Goal: Communication & Community: Answer question/provide support

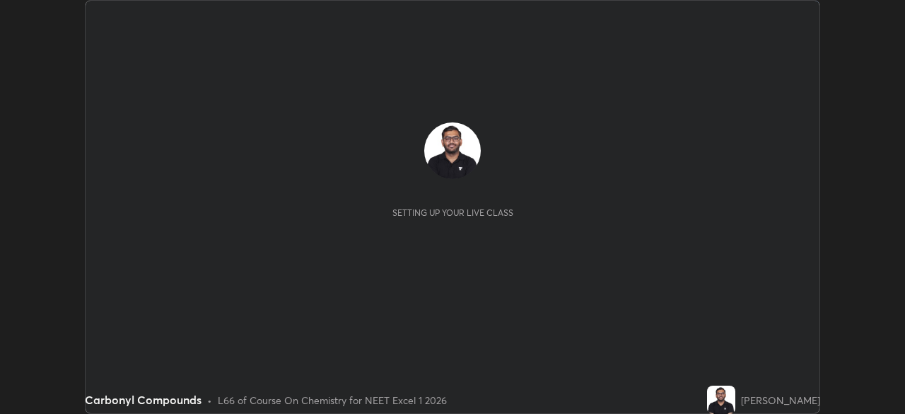
scroll to position [414, 905]
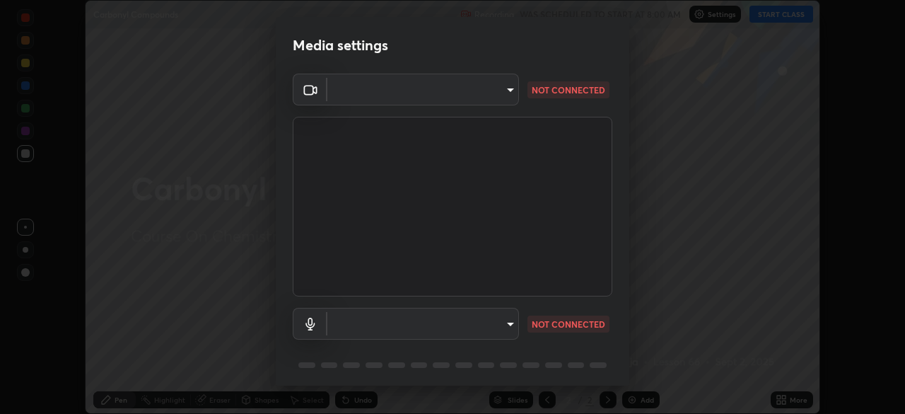
type input "f7a3972b1aa4ccc2bb278f1e0e3147348a18408e8ce32c2dd239d99c5c07823a"
click at [391, 327] on body "Erase all Carbonyl Compounds Recording WAS SCHEDULED TO START AT 8:00 AM Settin…" at bounding box center [452, 207] width 905 height 414
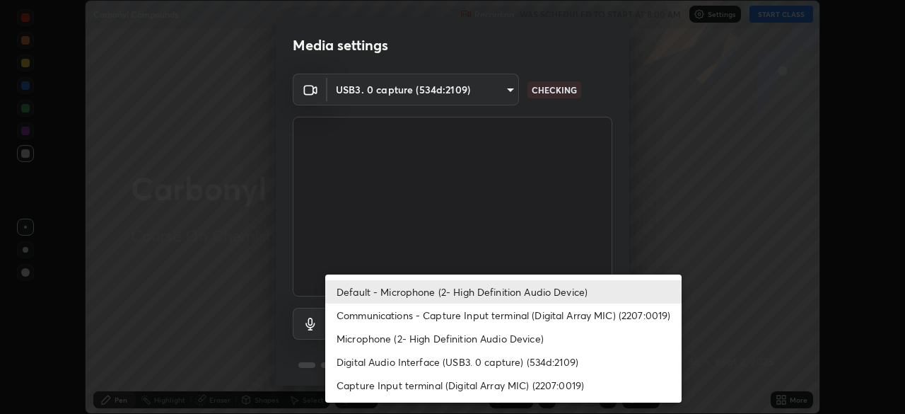
click at [383, 318] on li "Communications - Capture Input terminal (Digital Array MIC) (2207:0019)" at bounding box center [503, 314] width 357 height 23
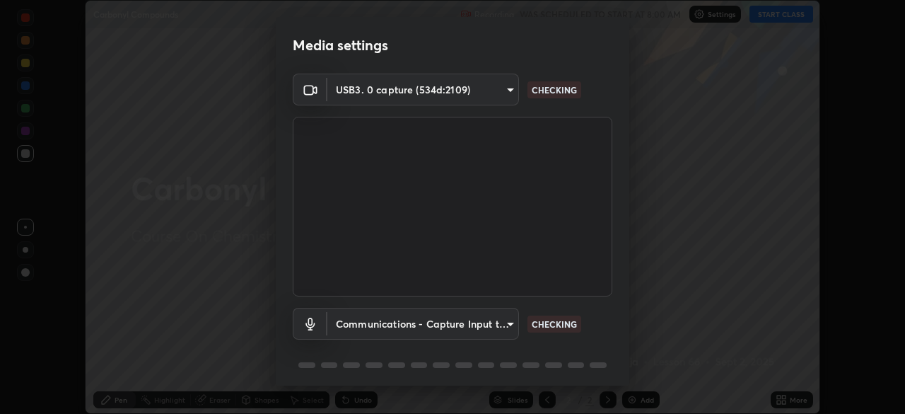
click at [377, 320] on body "Erase all Carbonyl Compounds Recording WAS SCHEDULED TO START AT 8:00 AM Settin…" at bounding box center [452, 207] width 905 height 414
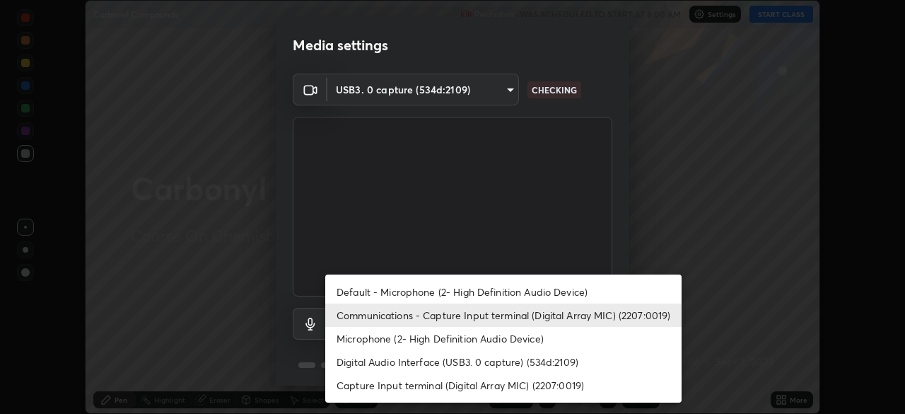
click at [381, 291] on li "Default - Microphone (2- High Definition Audio Device)" at bounding box center [503, 291] width 357 height 23
type input "default"
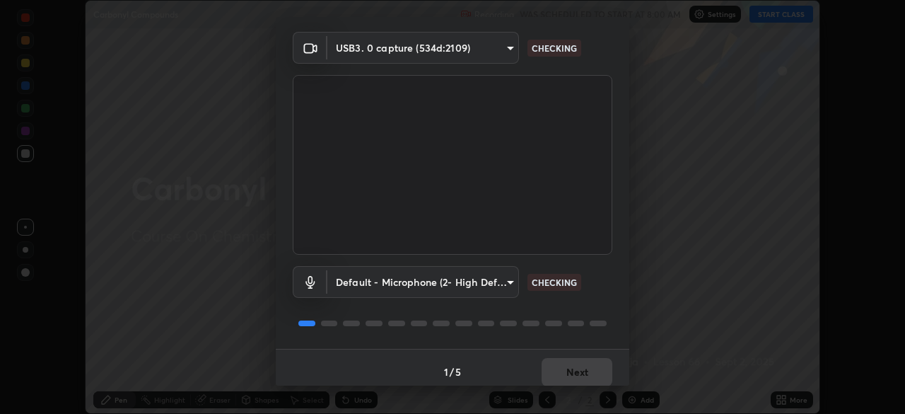
scroll to position [50, 0]
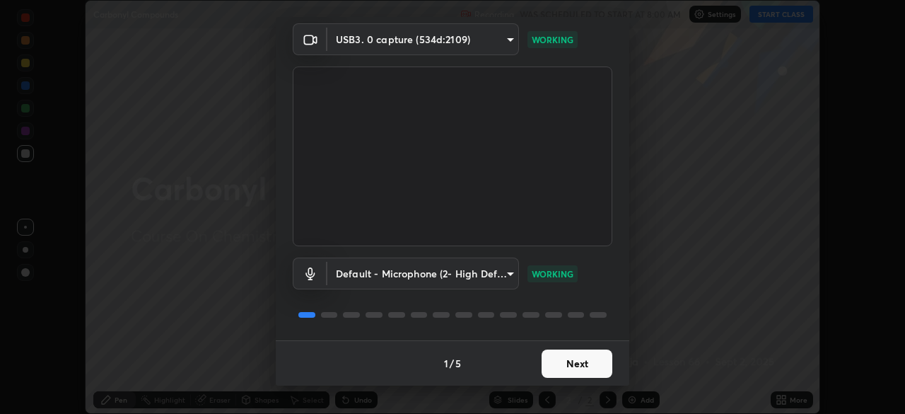
click at [579, 368] on button "Next" at bounding box center [577, 363] width 71 height 28
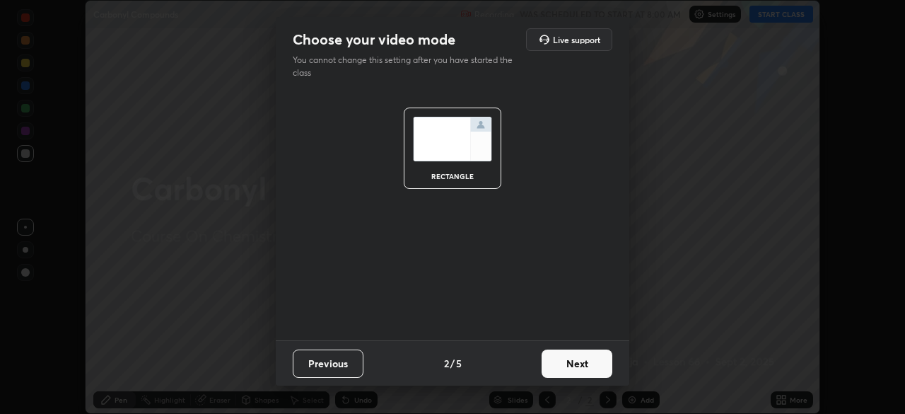
click at [591, 363] on button "Next" at bounding box center [577, 363] width 71 height 28
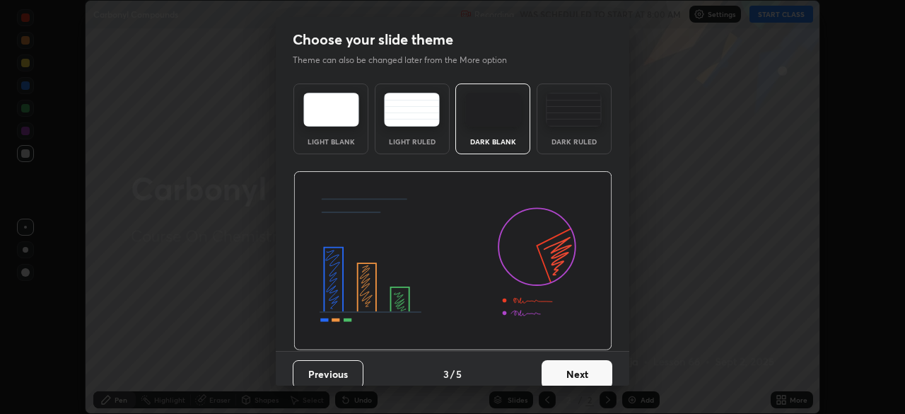
click at [574, 141] on div "Dark Ruled" at bounding box center [574, 141] width 57 height 7
click at [603, 360] on button "Next" at bounding box center [577, 374] width 71 height 28
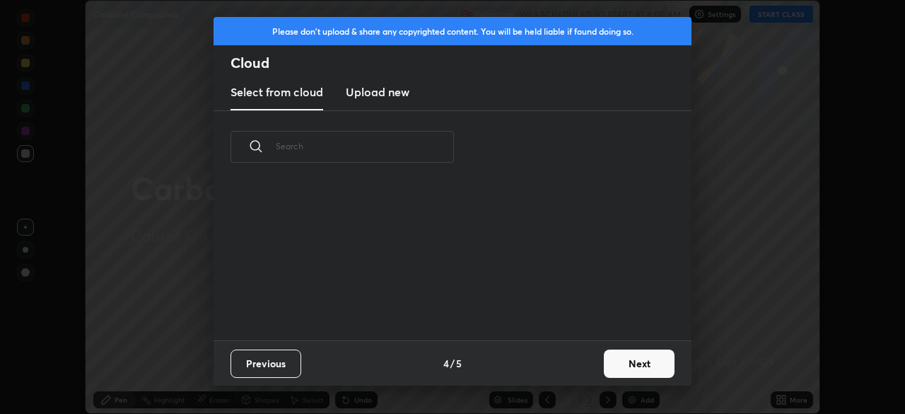
scroll to position [157, 454]
click at [619, 366] on button "Next" at bounding box center [639, 363] width 71 height 28
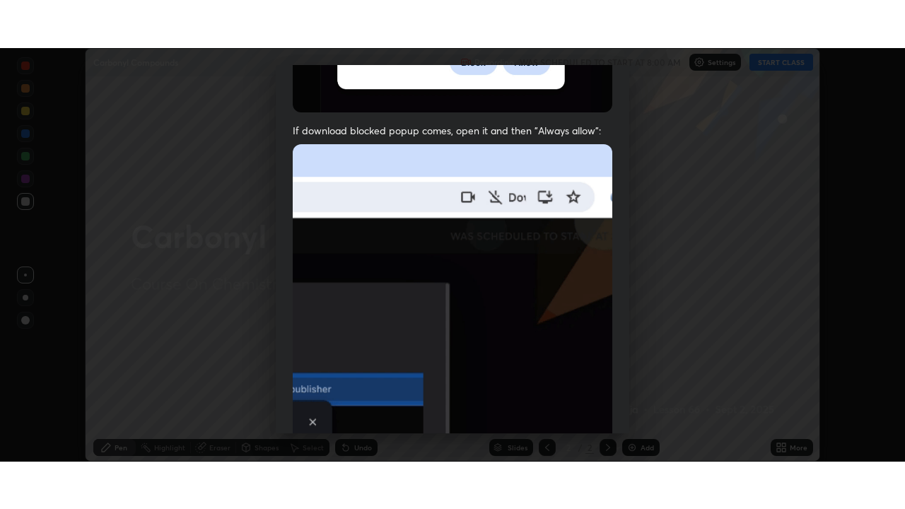
scroll to position [339, 0]
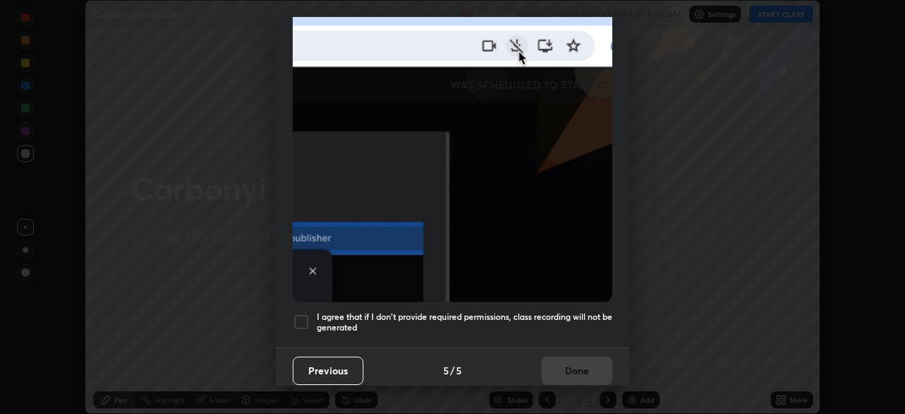
click at [535, 311] on h5 "I agree that if I don't provide required permissions, class recording will not …" at bounding box center [465, 322] width 296 height 22
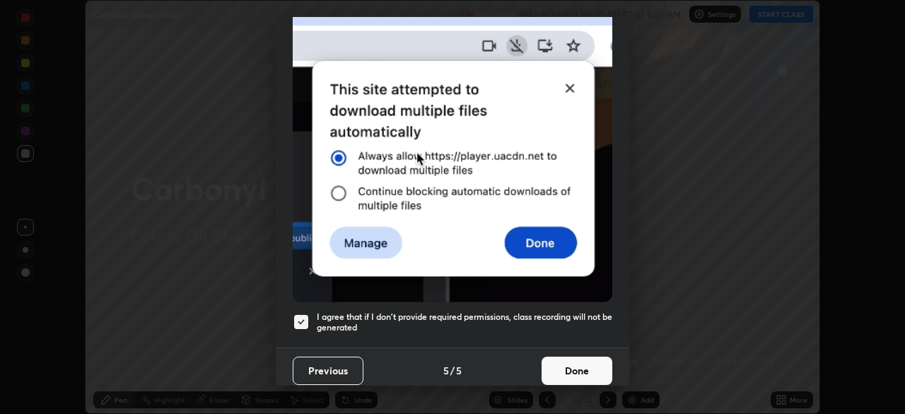
click at [580, 360] on button "Done" at bounding box center [577, 371] width 71 height 28
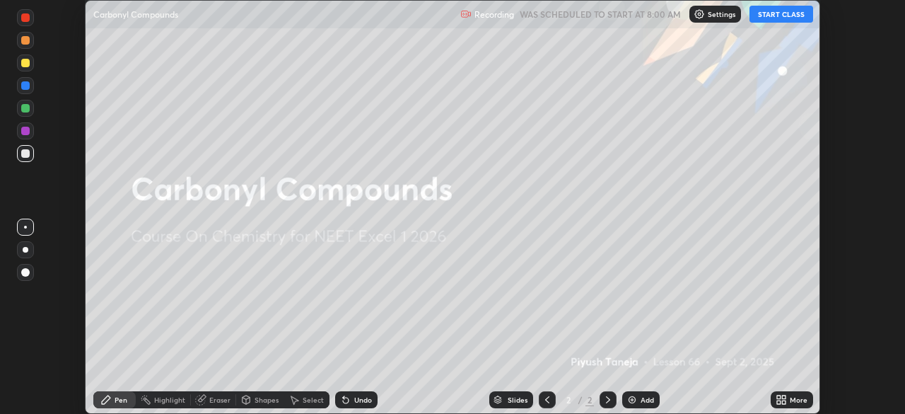
click at [782, 13] on button "START CLASS" at bounding box center [782, 14] width 64 height 17
click at [799, 394] on div "More" at bounding box center [792, 399] width 42 height 17
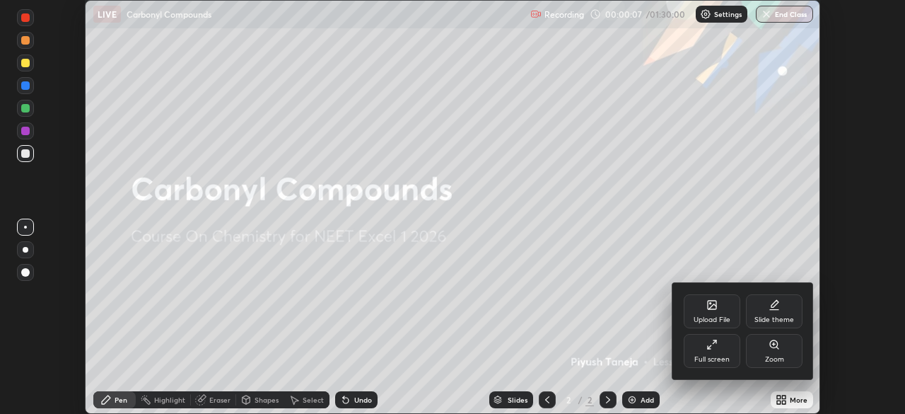
click at [726, 358] on div "Full screen" at bounding box center [712, 359] width 35 height 7
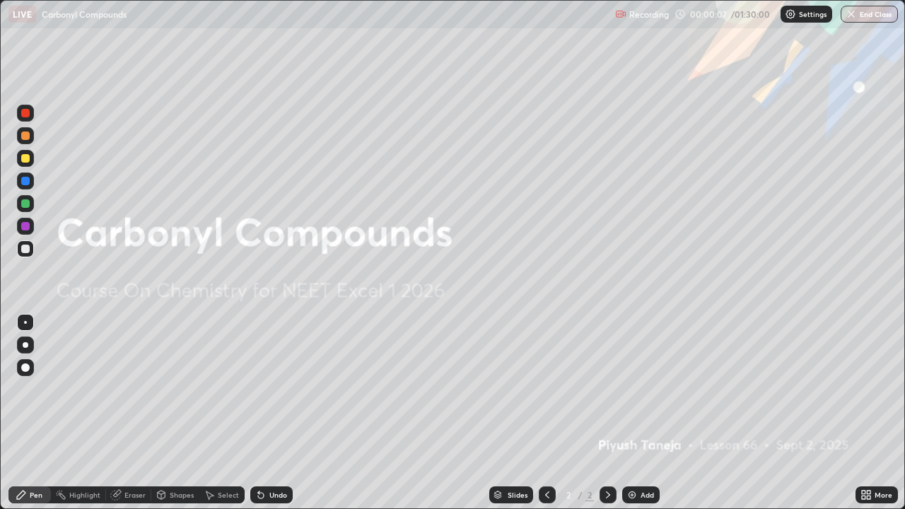
scroll to position [509, 905]
click at [638, 413] on div "Add" at bounding box center [640, 495] width 37 height 17
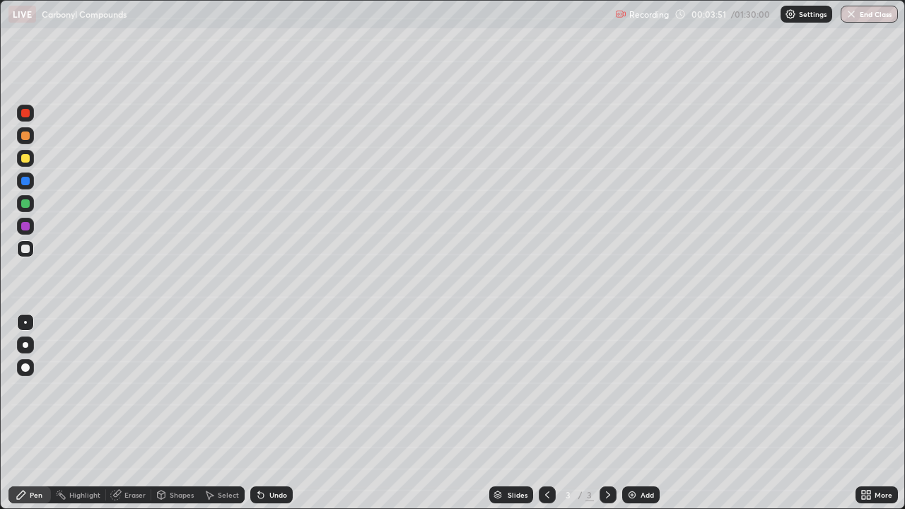
click at [277, 413] on div "Undo" at bounding box center [279, 495] width 18 height 7
click at [279, 413] on div "Undo" at bounding box center [279, 495] width 18 height 7
click at [139, 413] on div "Eraser" at bounding box center [134, 495] width 21 height 7
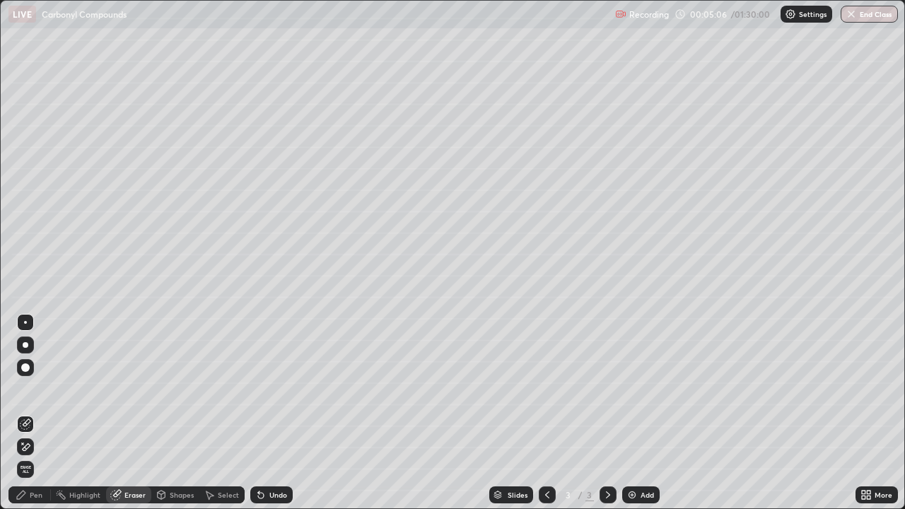
click at [30, 413] on div "Pen" at bounding box center [29, 495] width 42 height 17
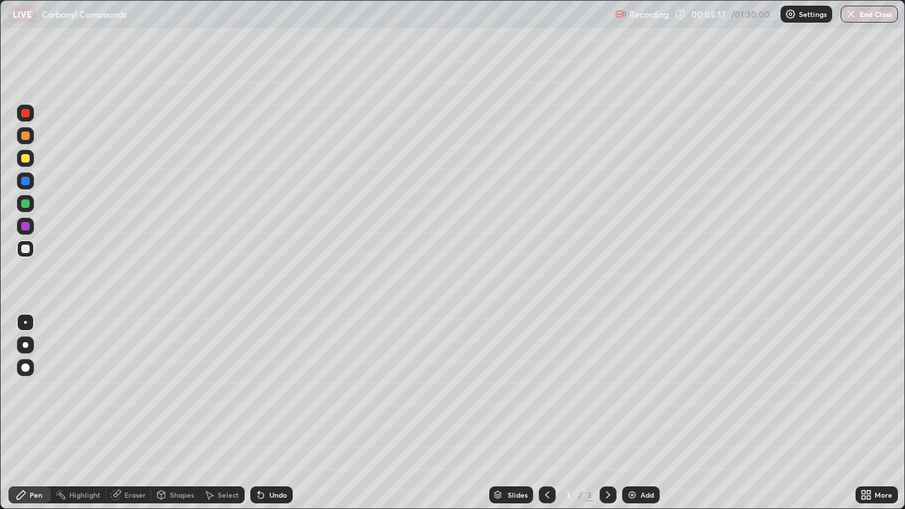
click at [268, 413] on div "Undo" at bounding box center [271, 495] width 42 height 17
click at [133, 413] on div "Eraser" at bounding box center [134, 495] width 21 height 7
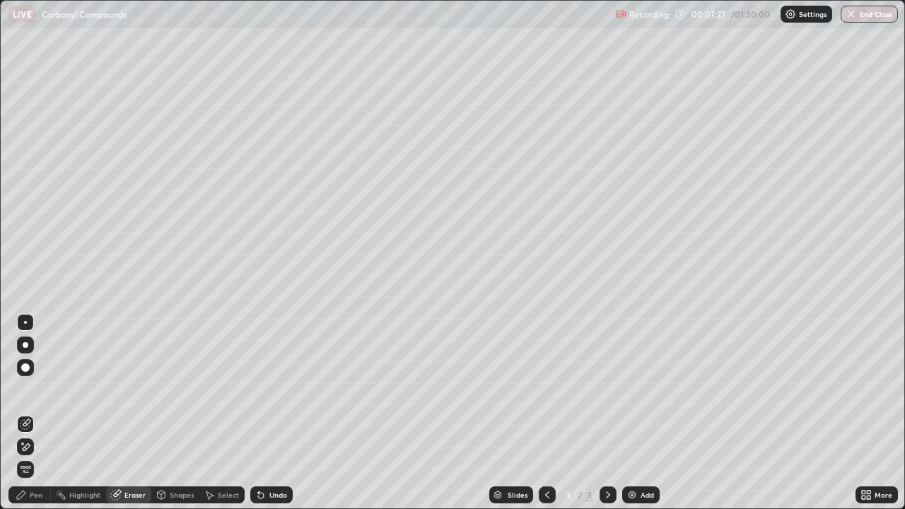
click at [30, 413] on div "Pen" at bounding box center [36, 495] width 13 height 7
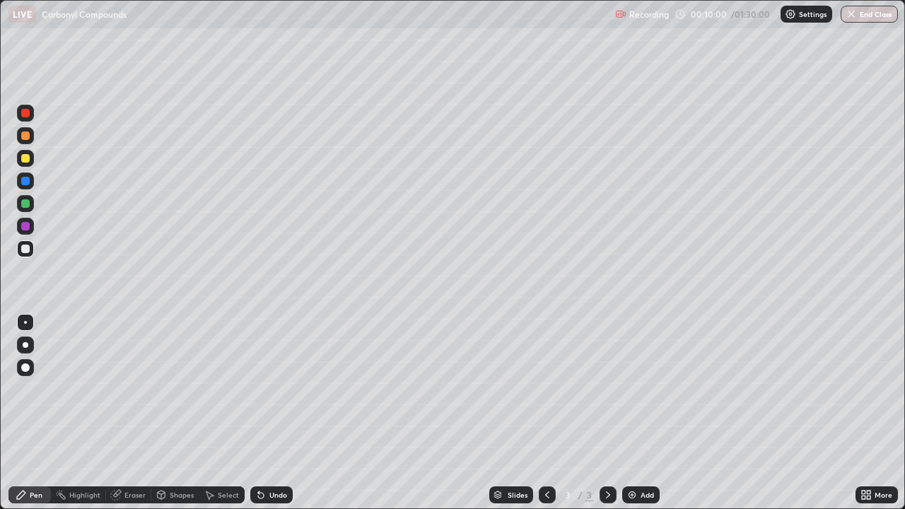
click at [279, 413] on div "Undo" at bounding box center [279, 495] width 18 height 7
click at [275, 413] on div "Undo" at bounding box center [279, 495] width 18 height 7
click at [281, 413] on div "Undo" at bounding box center [279, 495] width 18 height 7
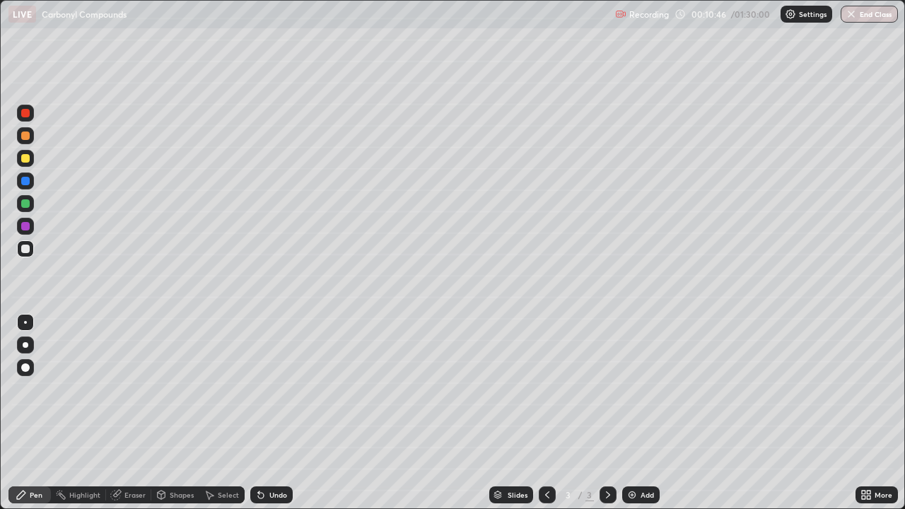
click at [282, 413] on div "Undo" at bounding box center [271, 495] width 42 height 17
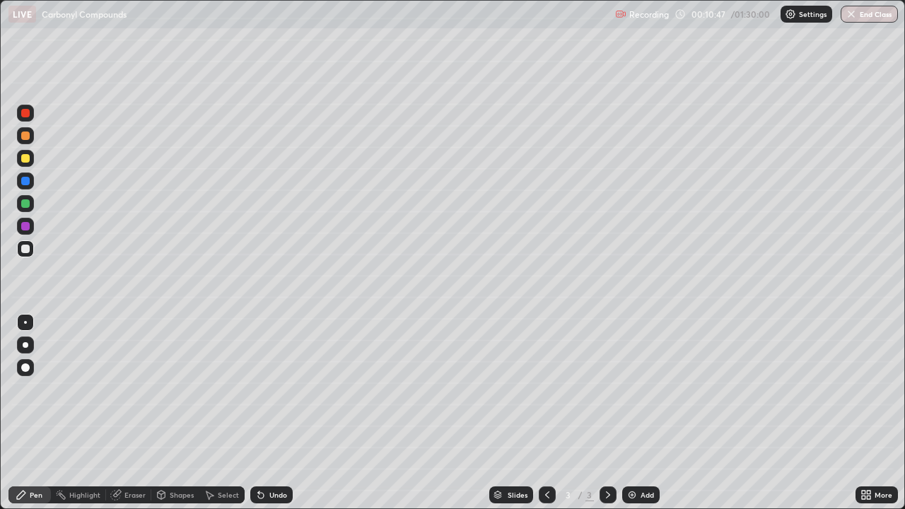
click at [282, 413] on div "Undo" at bounding box center [271, 495] width 42 height 17
click at [279, 413] on div "Undo" at bounding box center [271, 495] width 42 height 17
click at [637, 413] on img at bounding box center [632, 494] width 11 height 11
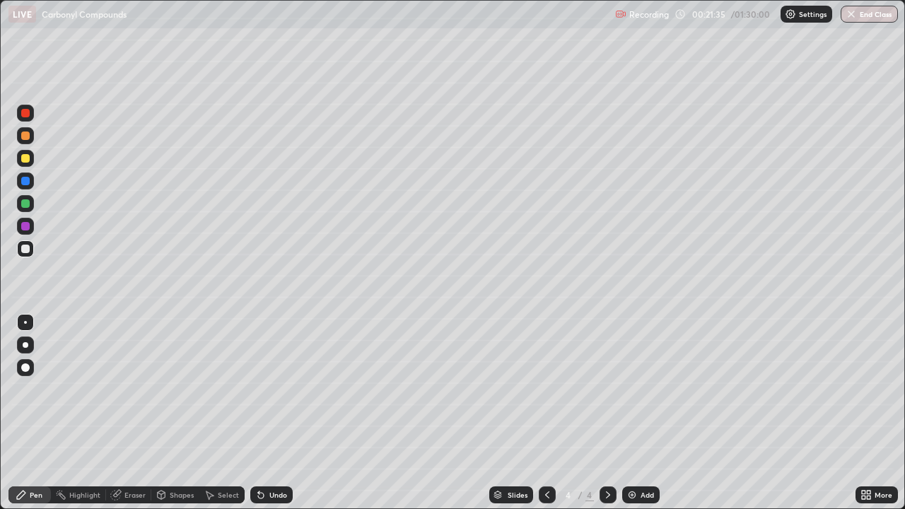
click at [267, 413] on div "Undo" at bounding box center [271, 495] width 42 height 17
click at [637, 413] on div "Add" at bounding box center [640, 495] width 37 height 17
click at [272, 413] on div "Undo" at bounding box center [271, 495] width 42 height 17
click at [539, 413] on div at bounding box center [547, 495] width 17 height 17
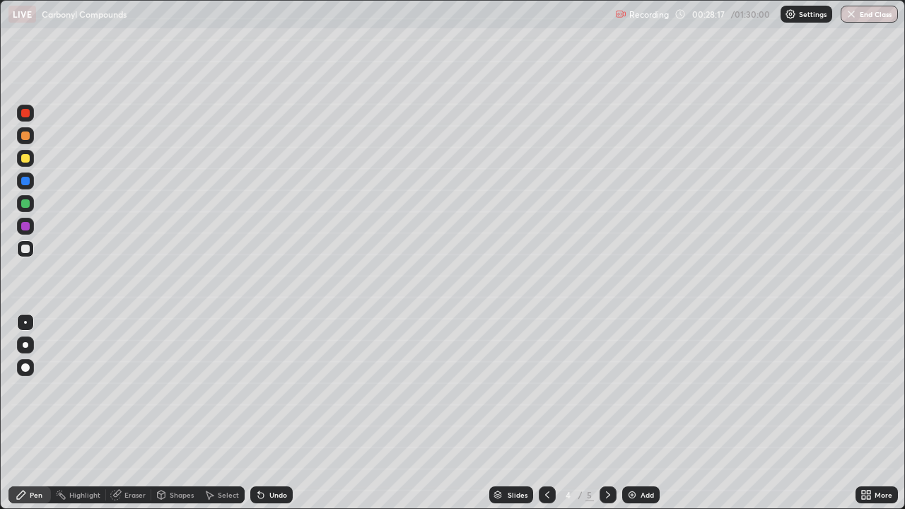
click at [607, 413] on icon at bounding box center [608, 494] width 11 height 11
click at [644, 413] on div "Add" at bounding box center [647, 495] width 13 height 7
click at [275, 413] on div "Undo" at bounding box center [279, 495] width 18 height 7
click at [274, 413] on div "Undo" at bounding box center [279, 495] width 18 height 7
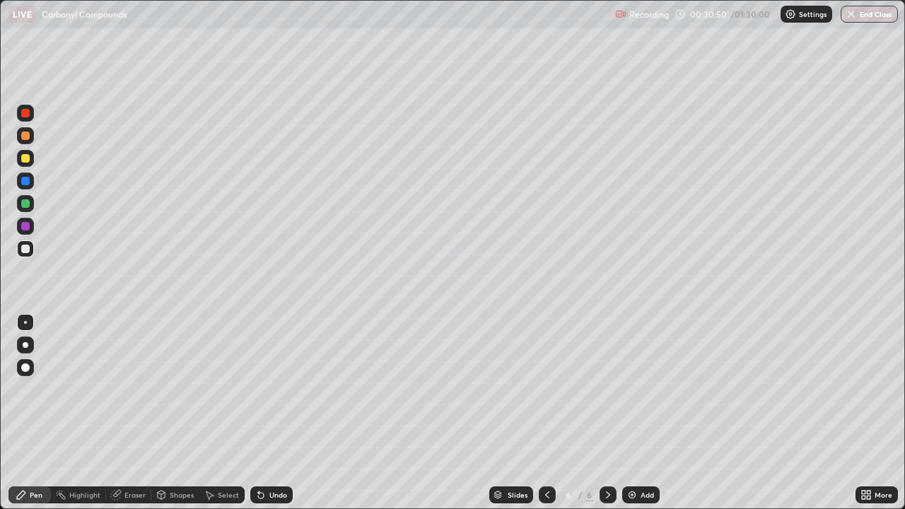
click at [270, 413] on div "Undo" at bounding box center [279, 495] width 18 height 7
click at [260, 413] on icon at bounding box center [261, 496] width 6 height 6
click at [263, 413] on icon at bounding box center [260, 494] width 11 height 11
click at [259, 413] on icon at bounding box center [261, 496] width 6 height 6
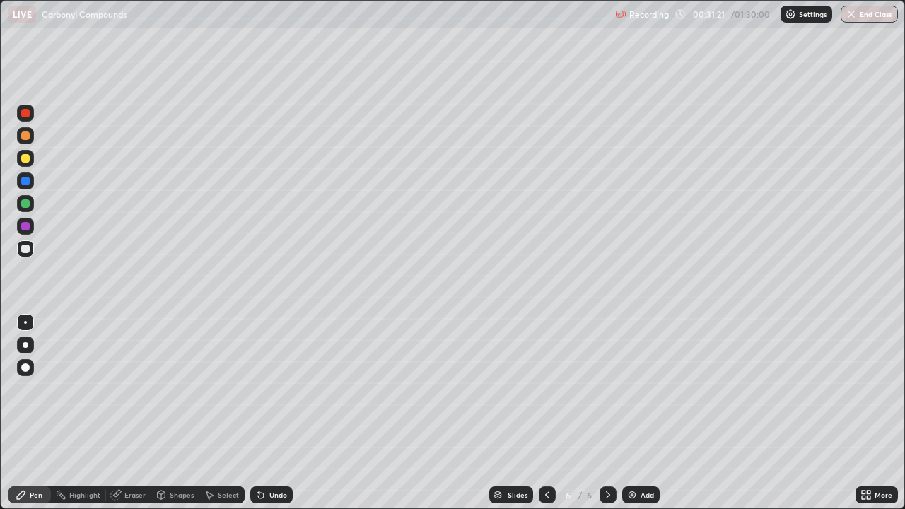
click at [259, 413] on icon at bounding box center [261, 496] width 6 height 6
click at [264, 413] on div "Undo" at bounding box center [271, 495] width 42 height 17
click at [259, 413] on icon at bounding box center [261, 496] width 6 height 6
click at [28, 162] on div at bounding box center [25, 158] width 17 height 17
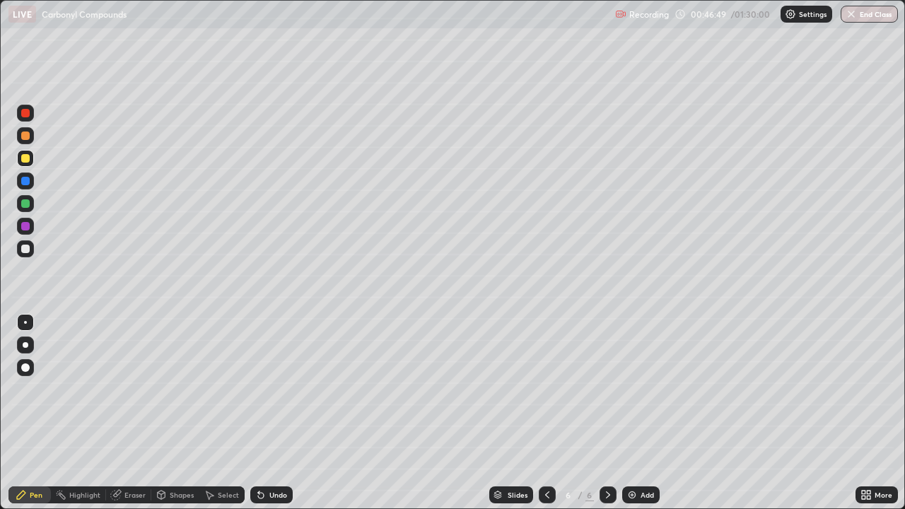
click at [644, 413] on div "Add" at bounding box center [647, 495] width 13 height 7
click at [635, 413] on img at bounding box center [632, 494] width 11 height 11
click at [137, 413] on div "Eraser" at bounding box center [134, 495] width 21 height 7
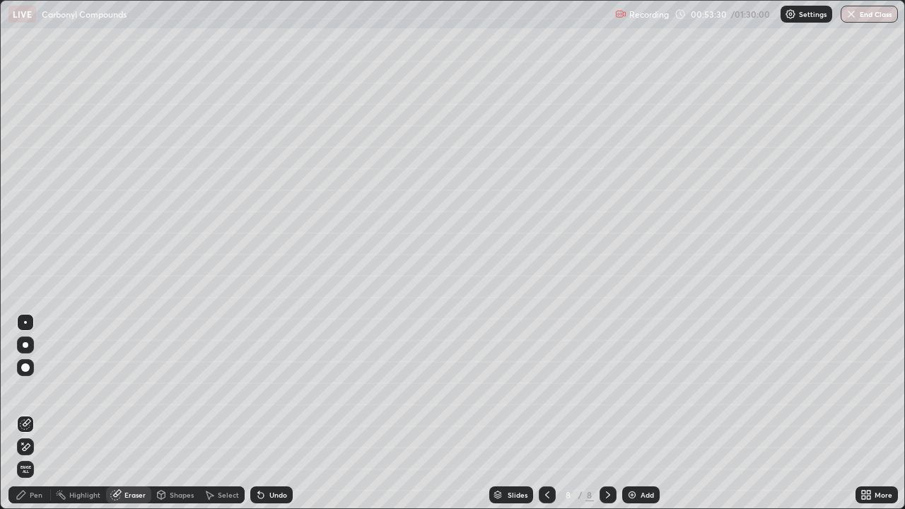
click at [30, 413] on div "Pen" at bounding box center [36, 495] width 13 height 7
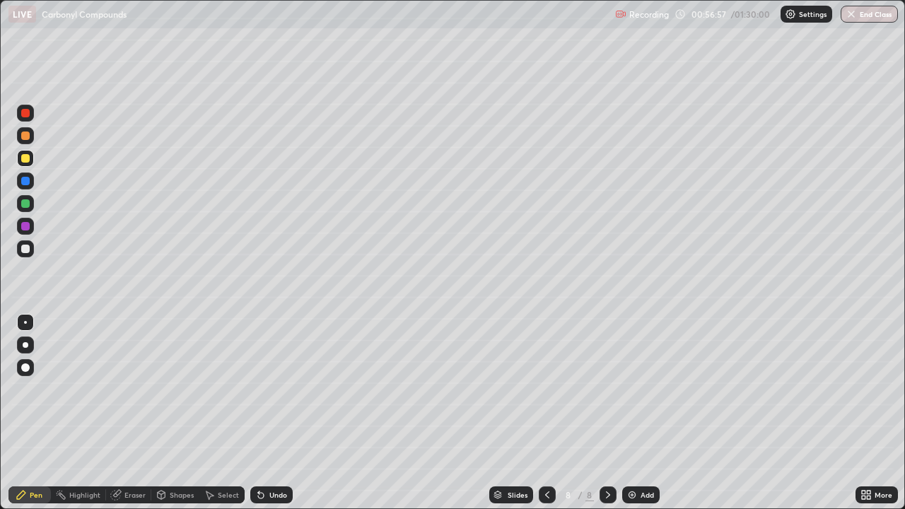
click at [857, 18] on button "End Class" at bounding box center [869, 14] width 57 height 17
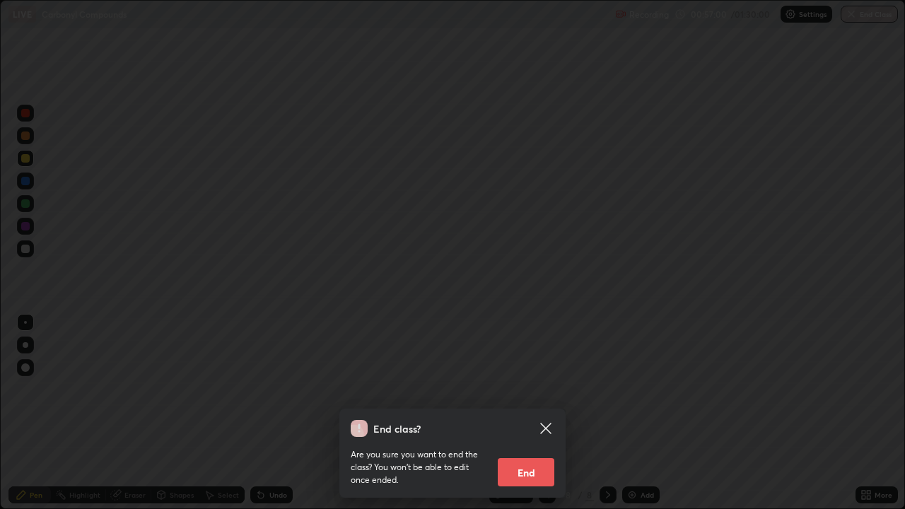
click at [519, 413] on button "End" at bounding box center [526, 472] width 57 height 28
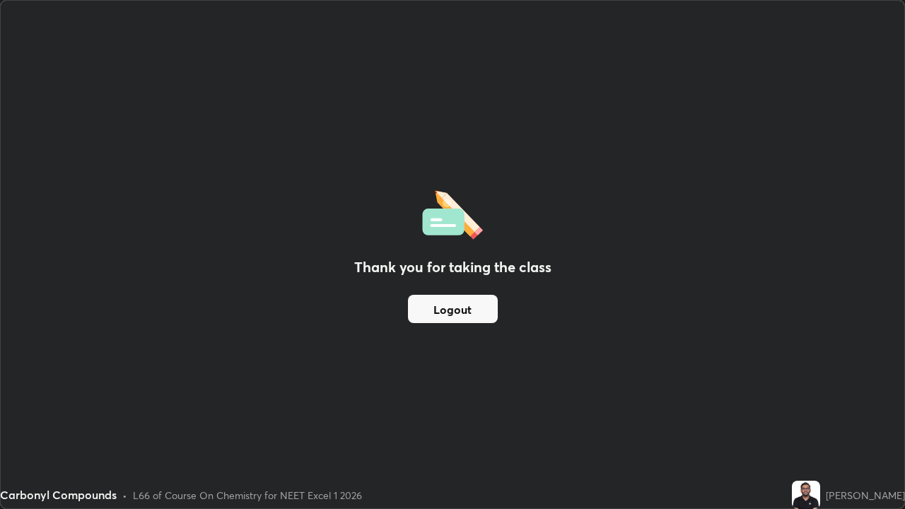
click at [456, 313] on button "Logout" at bounding box center [453, 309] width 90 height 28
